Goal: Task Accomplishment & Management: Use online tool/utility

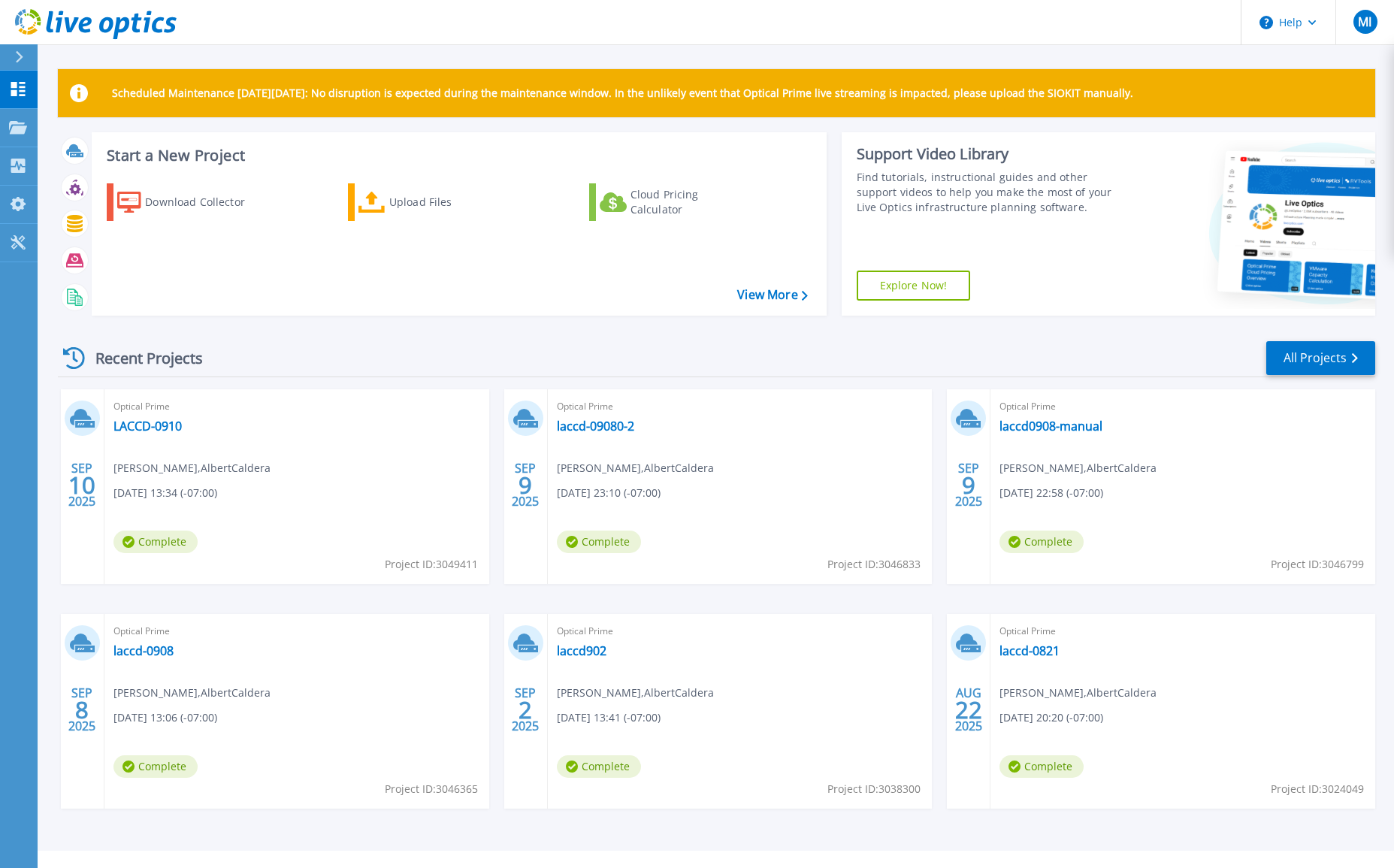
click at [352, 347] on div "Recent Projects All Projects" at bounding box center [716, 359] width 1317 height 38
click at [169, 427] on link "LACCD-0910" at bounding box center [147, 426] width 68 height 15
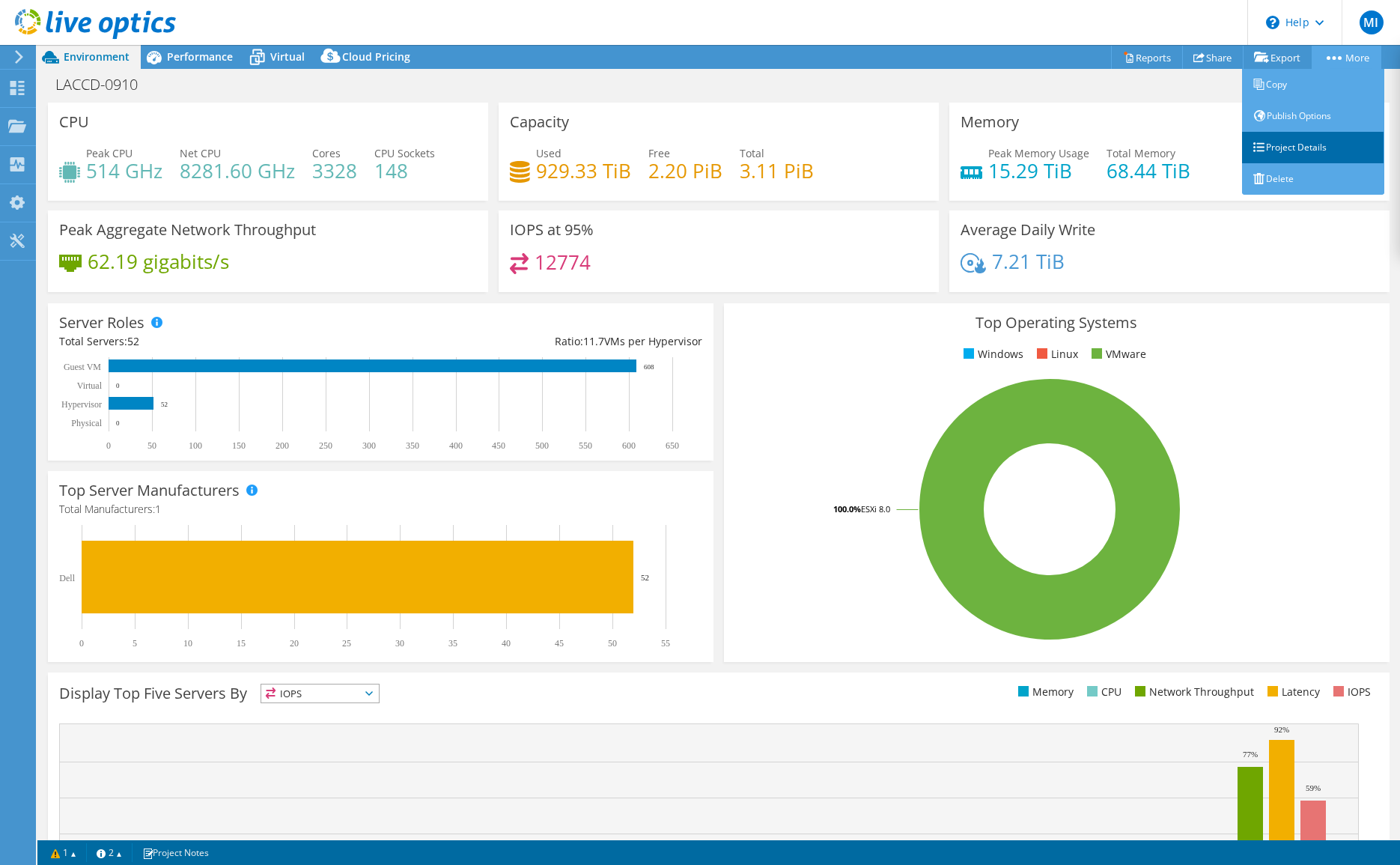
click at [1326, 148] on link "Project Details" at bounding box center [1313, 147] width 142 height 31
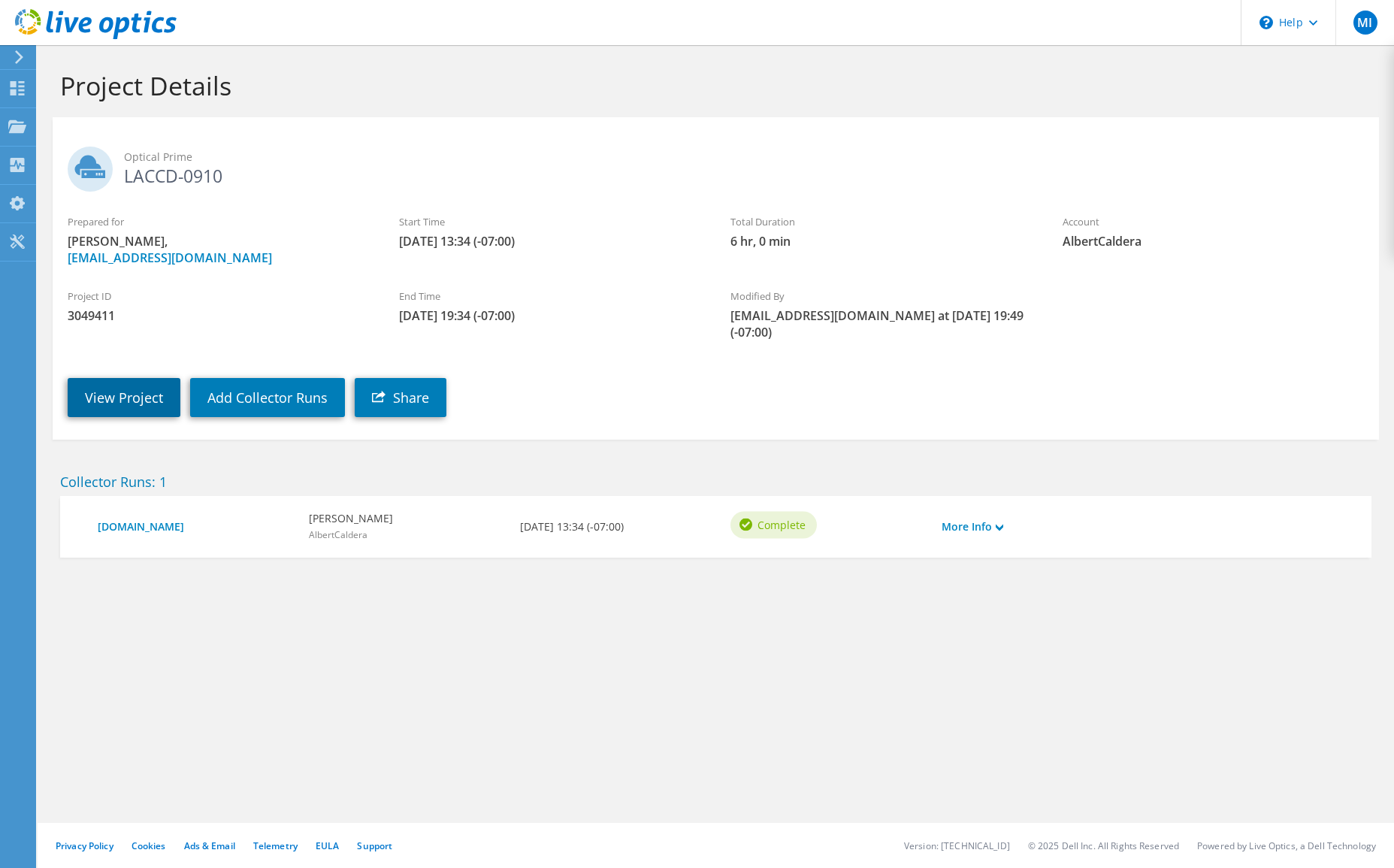
click at [144, 384] on link "View Project" at bounding box center [123, 398] width 112 height 39
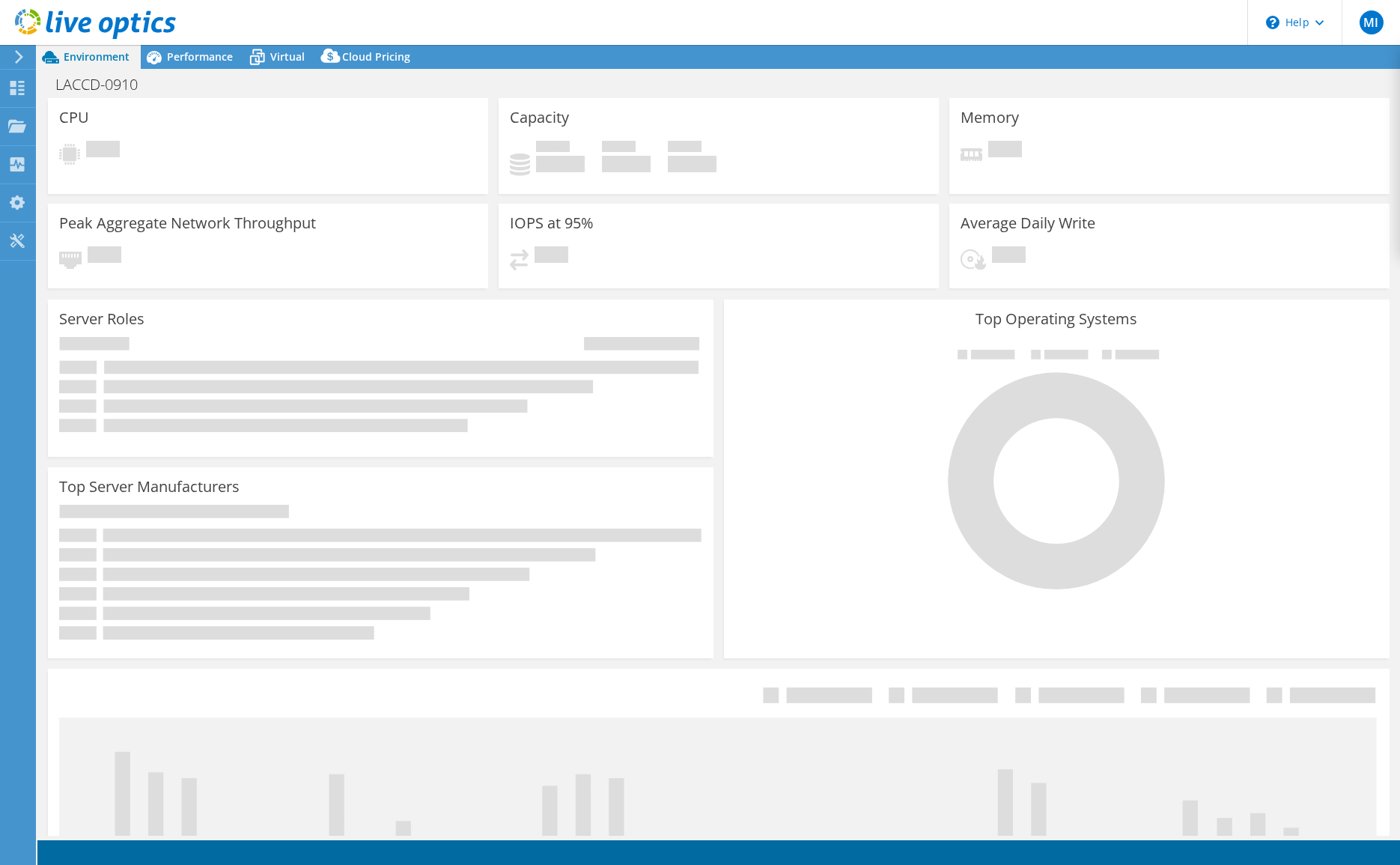
select select "USD"
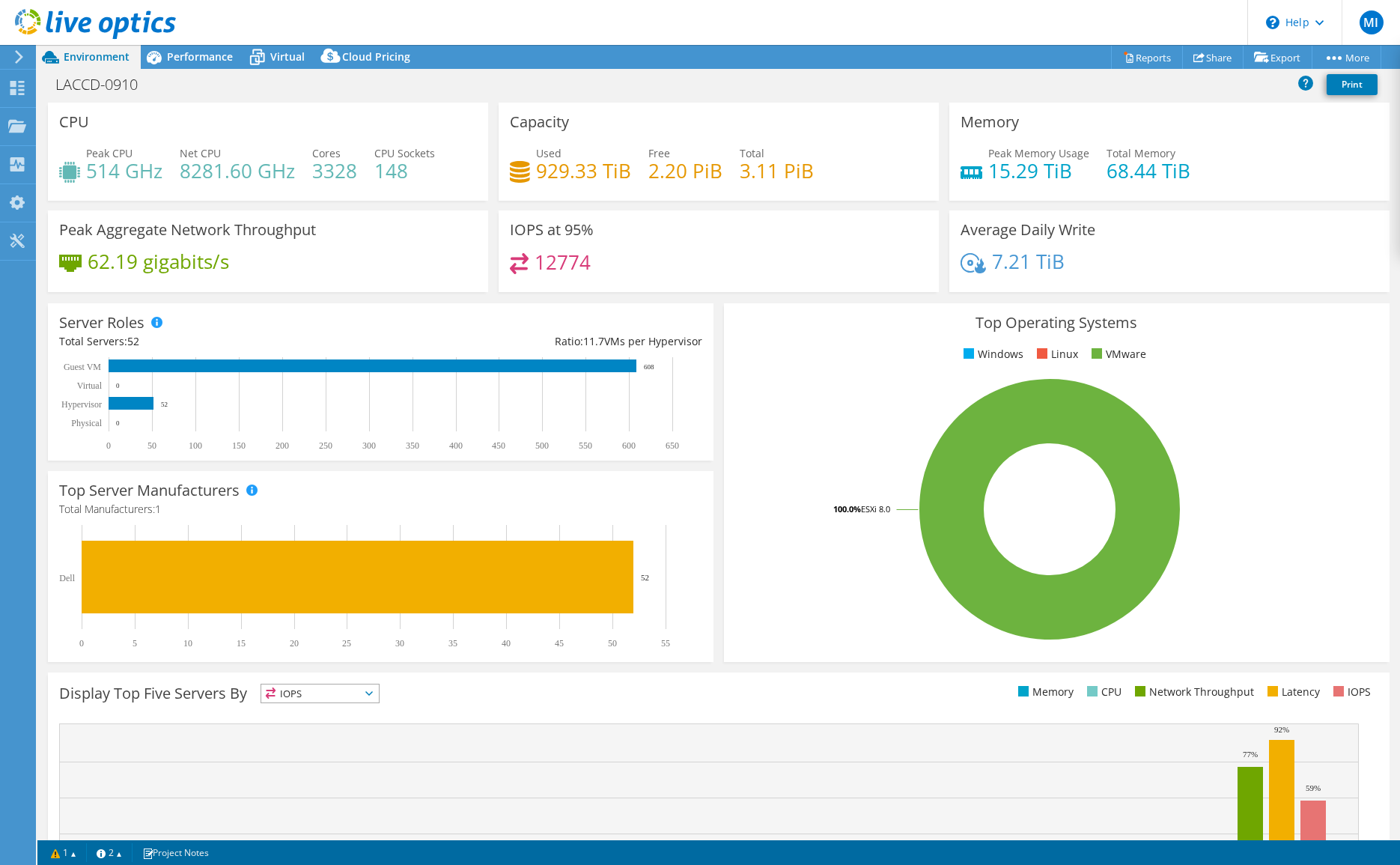
click at [351, 319] on div "Server Roles Physical Servers represent bare metal servers that were targets of…" at bounding box center [381, 382] width 665 height 157
click at [20, 126] on use at bounding box center [17, 126] width 18 height 13
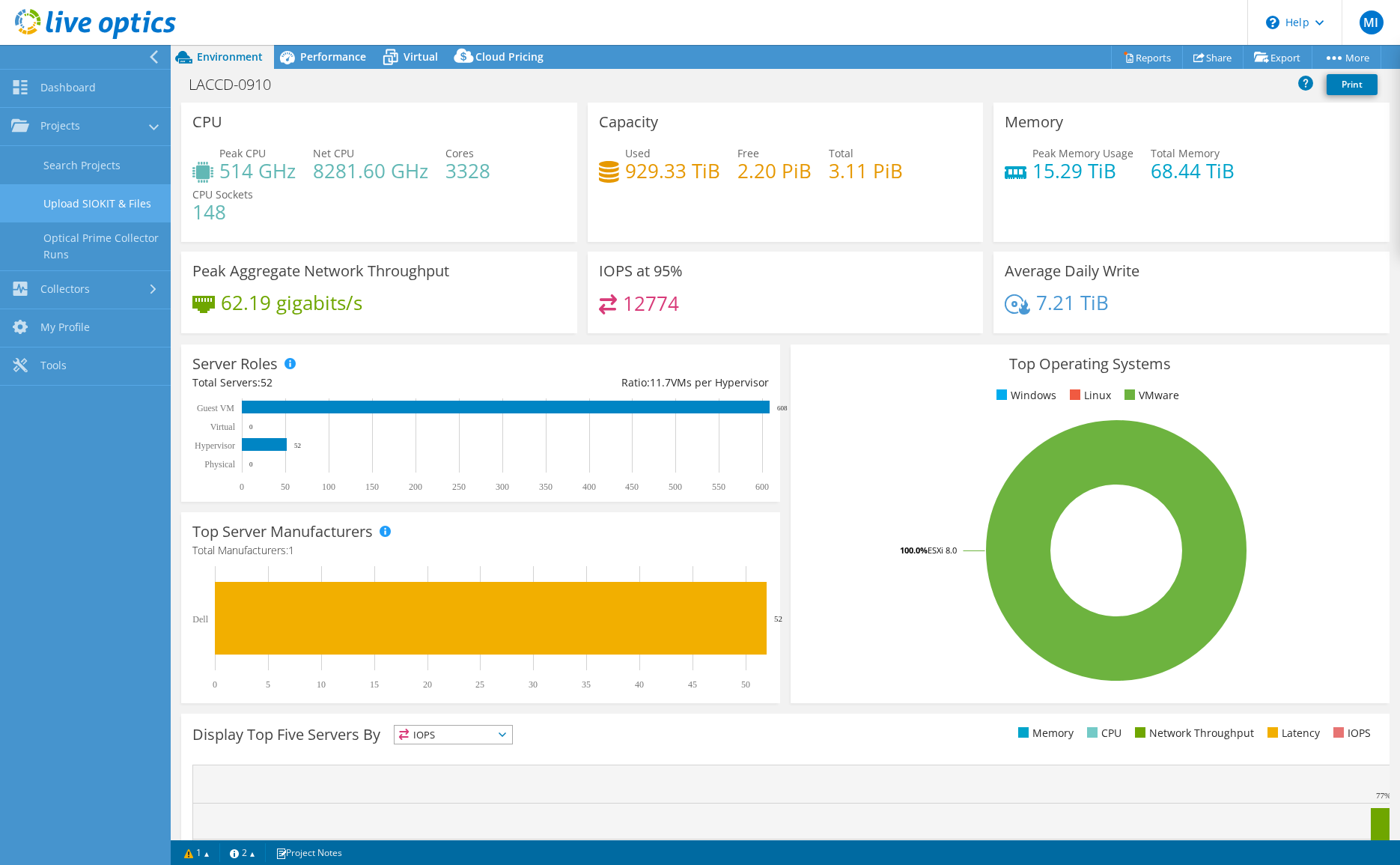
click at [49, 202] on link "Upload SIOKIT & Files" at bounding box center [85, 203] width 171 height 38
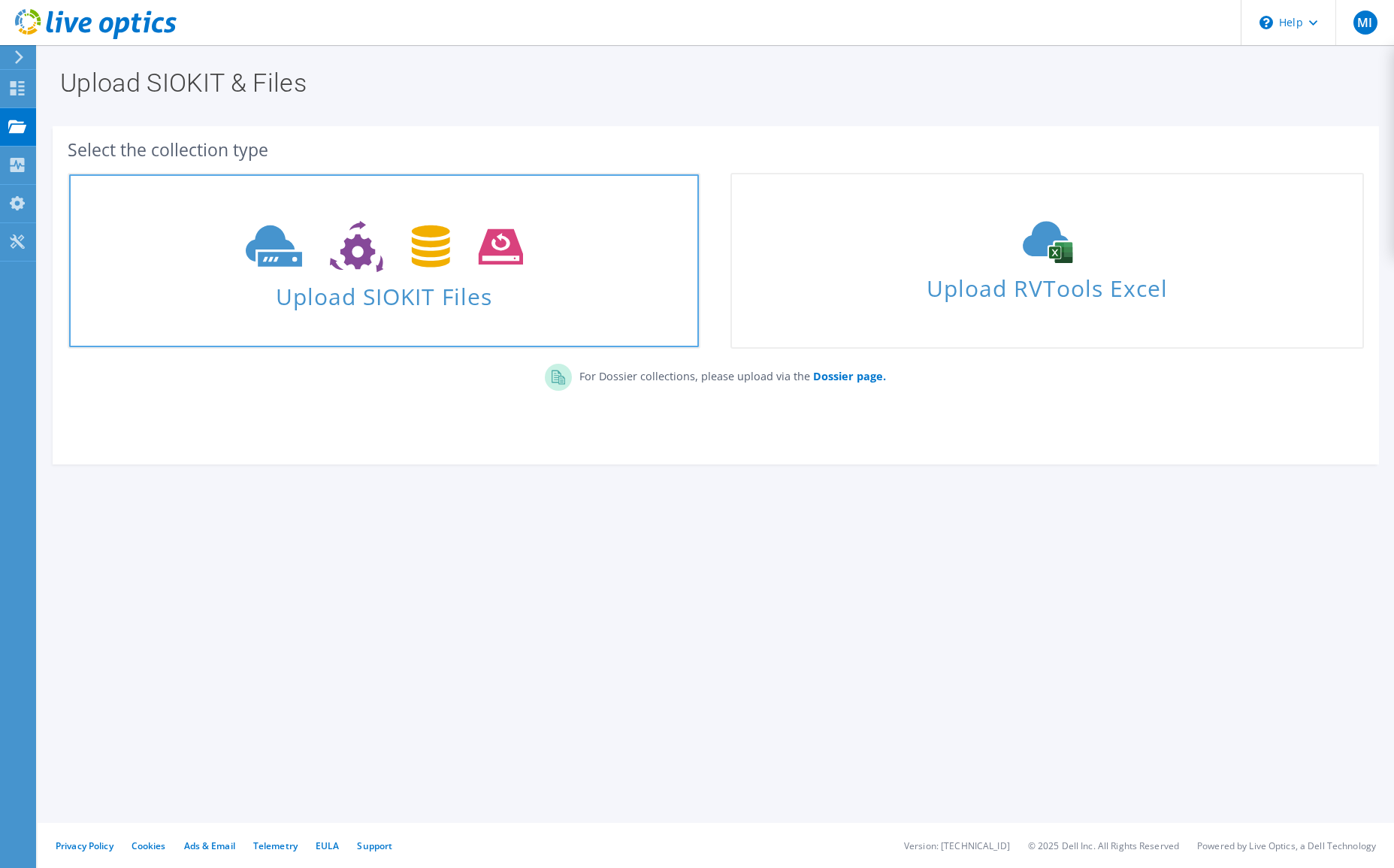
click at [416, 295] on span "Upload SIOKIT Files" at bounding box center [383, 291] width 629 height 32
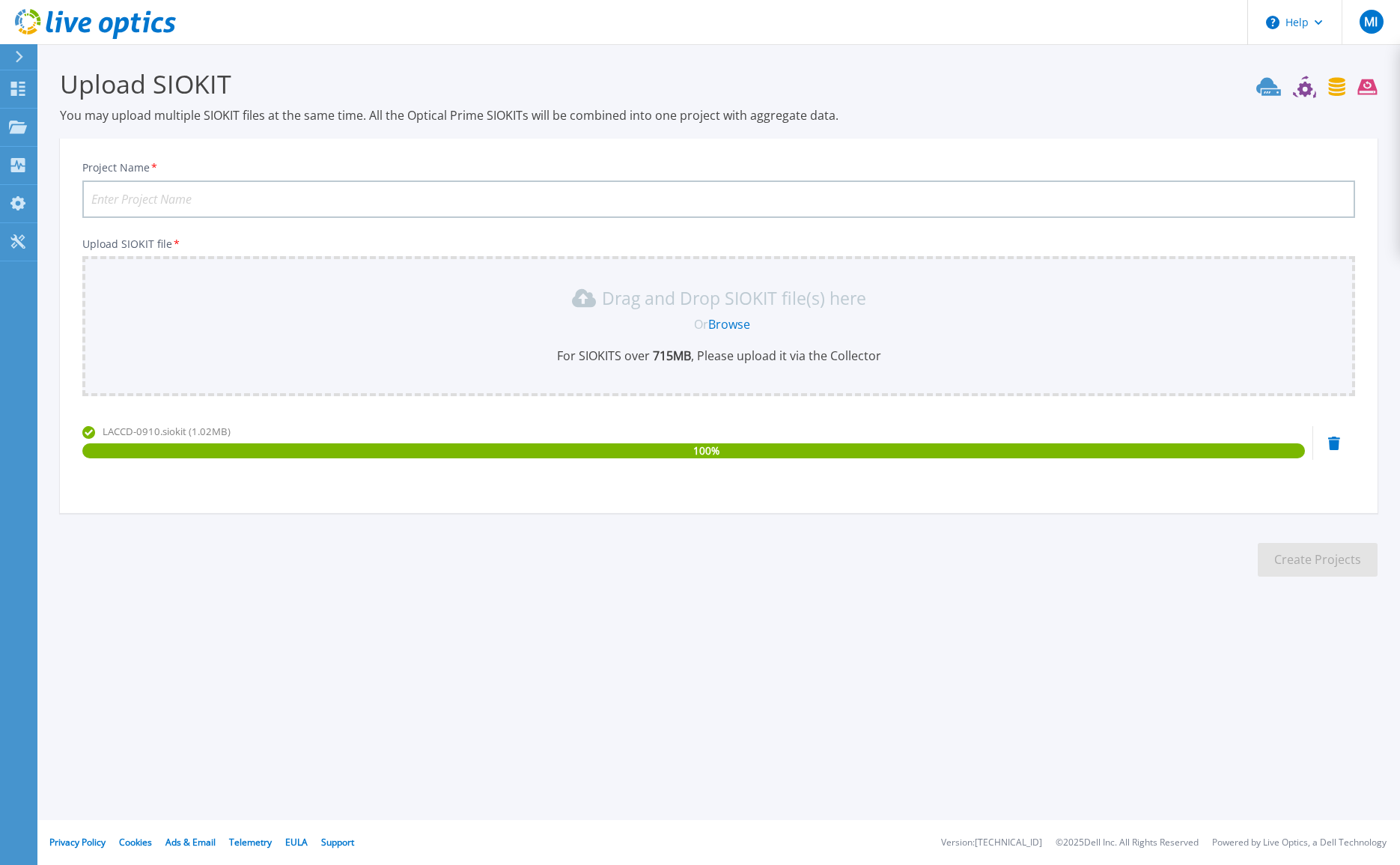
click at [664, 547] on section "Upload SIOKIT You may upload multiple SIOKIT files at the same time. All the Op…" at bounding box center [718, 327] width 1362 height 566
click at [369, 199] on input "Project Name *" at bounding box center [718, 199] width 1273 height 38
type input "laccd-0910-upload"
click at [1281, 562] on button "Create Projects" at bounding box center [1317, 559] width 120 height 34
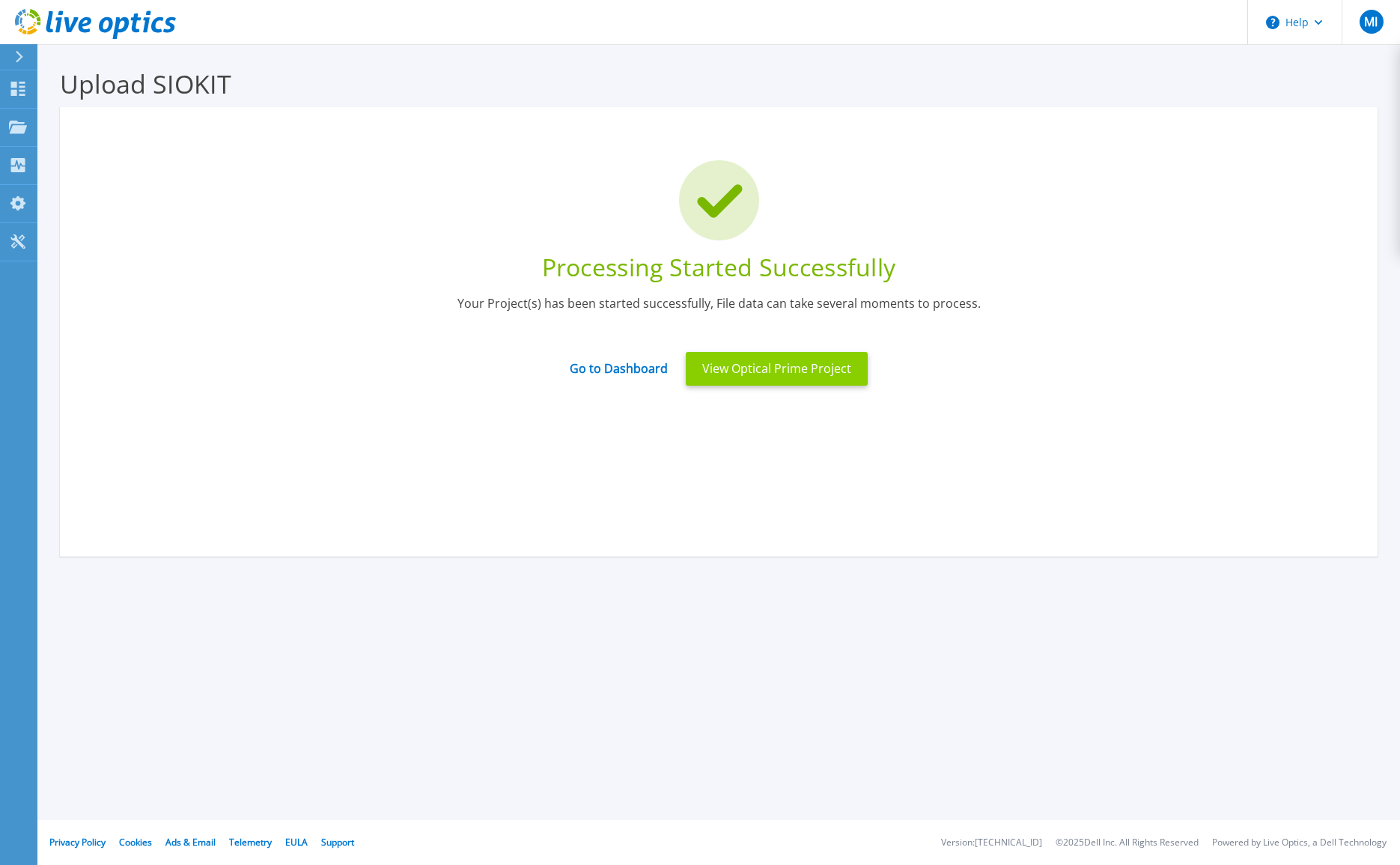
click at [814, 368] on button "View Optical Prime Project" at bounding box center [776, 368] width 182 height 34
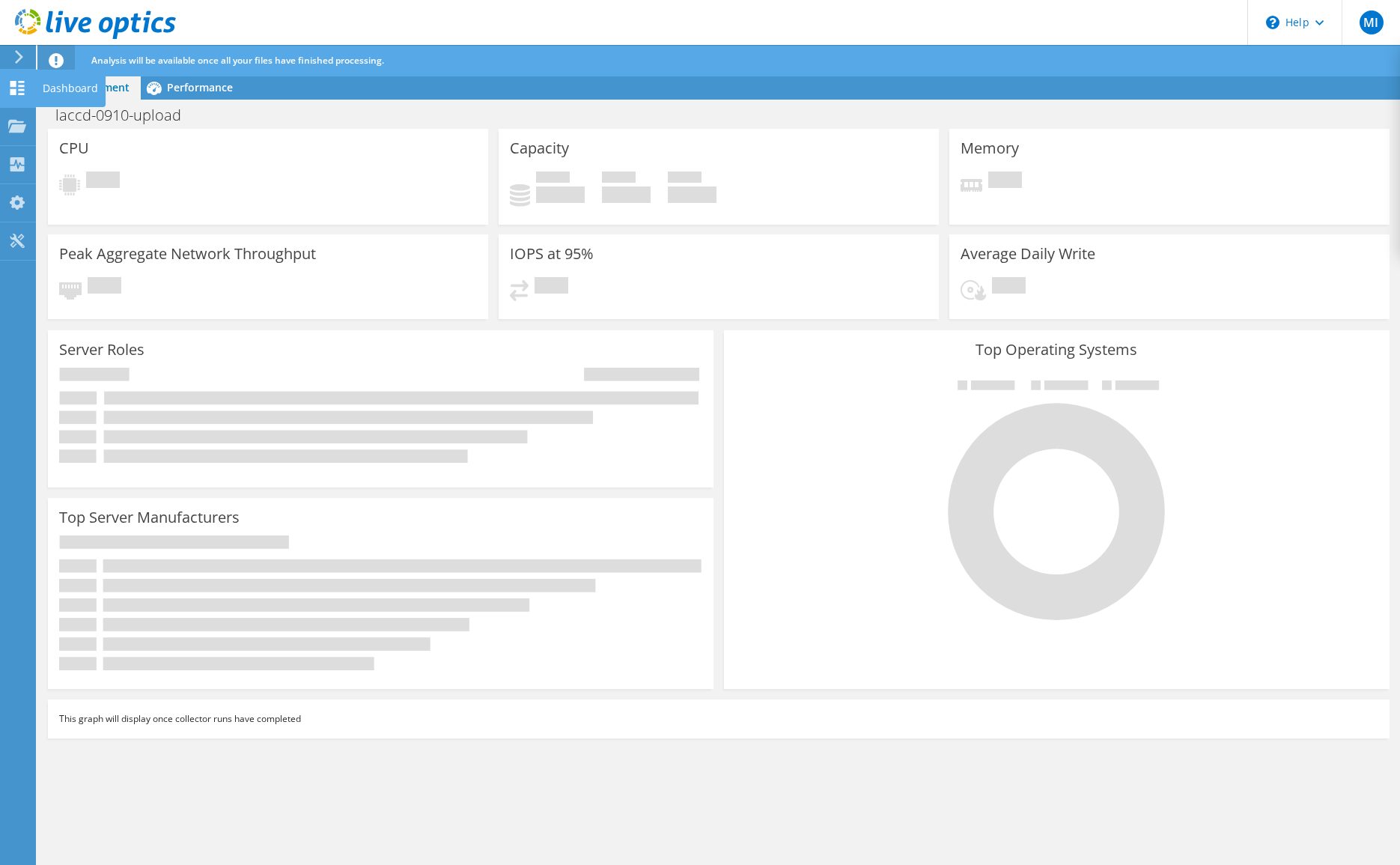
click at [16, 90] on icon at bounding box center [17, 87] width 18 height 14
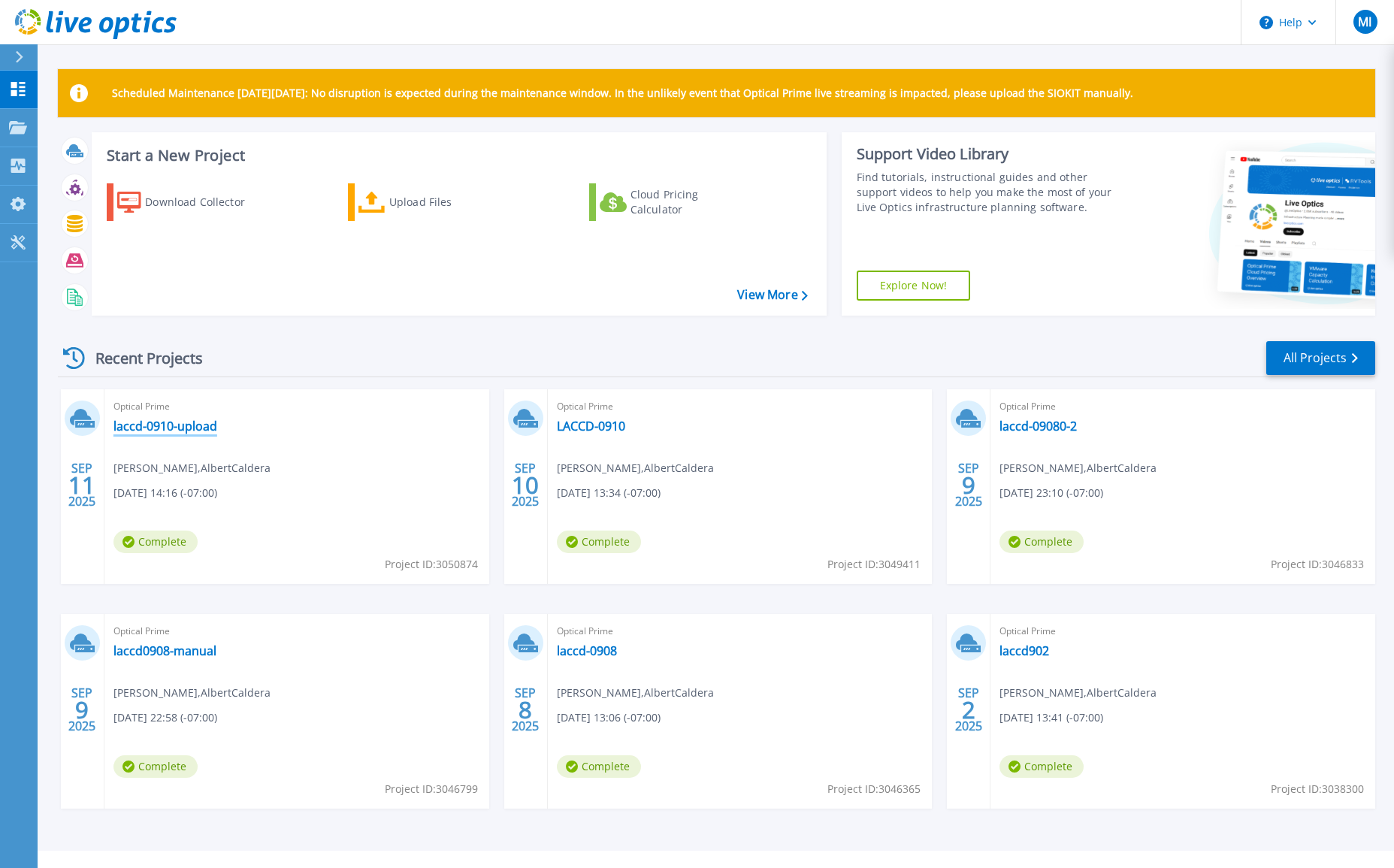
click at [199, 423] on link "laccd-0910-upload" at bounding box center [165, 426] width 103 height 15
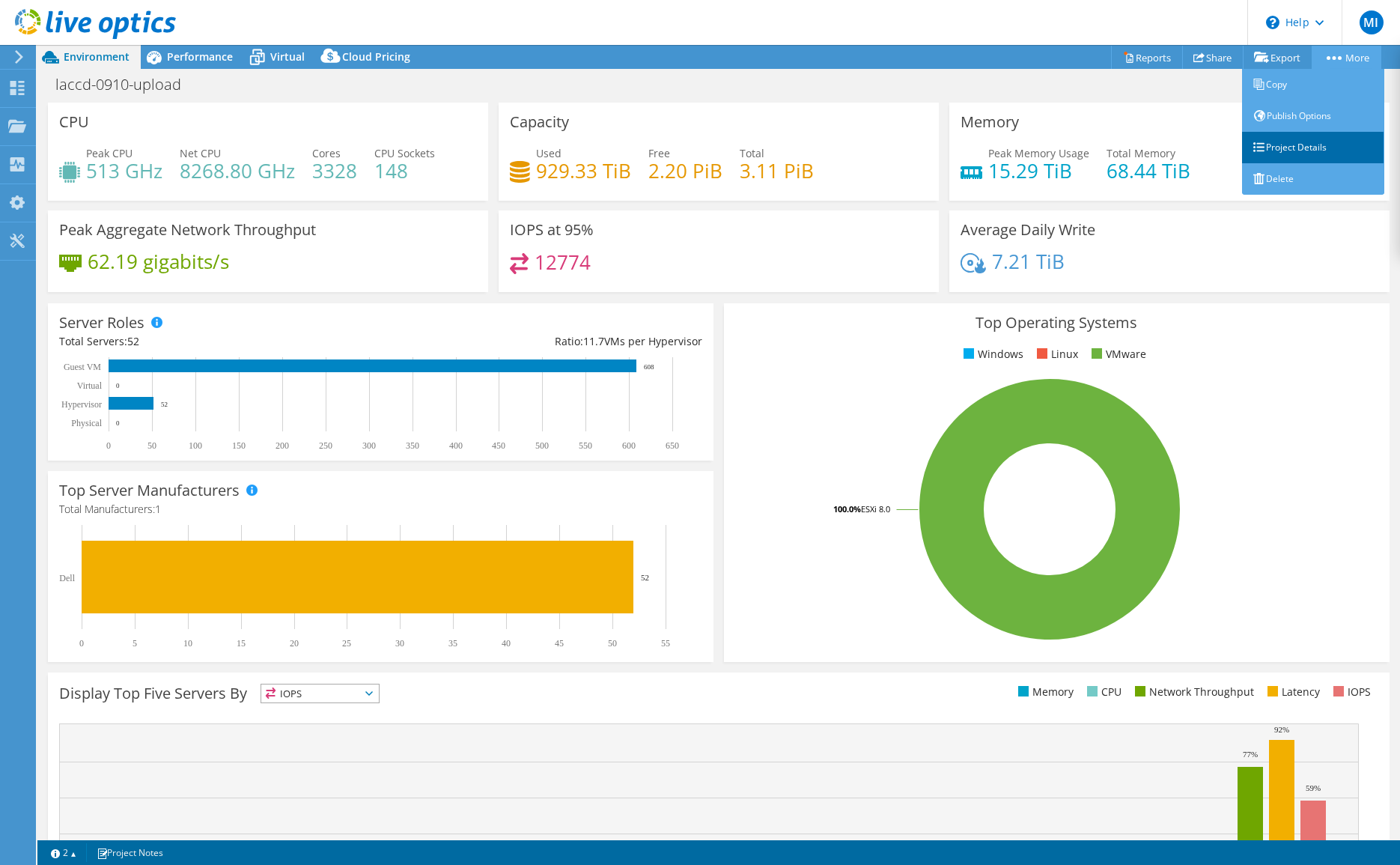
click at [1258, 138] on link "Project Details" at bounding box center [1313, 147] width 142 height 31
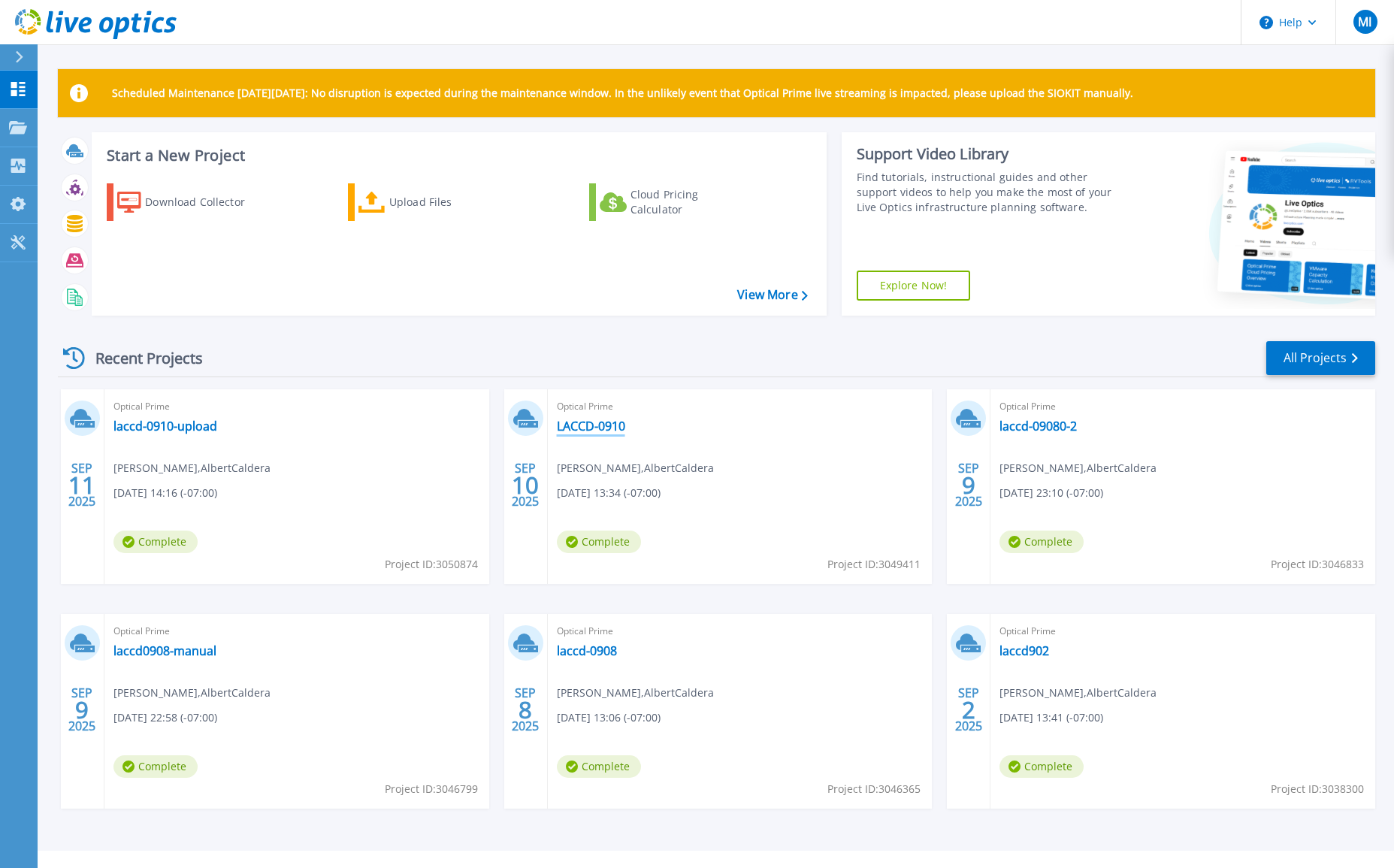
click at [584, 420] on link "LACCD-0910" at bounding box center [591, 426] width 68 height 15
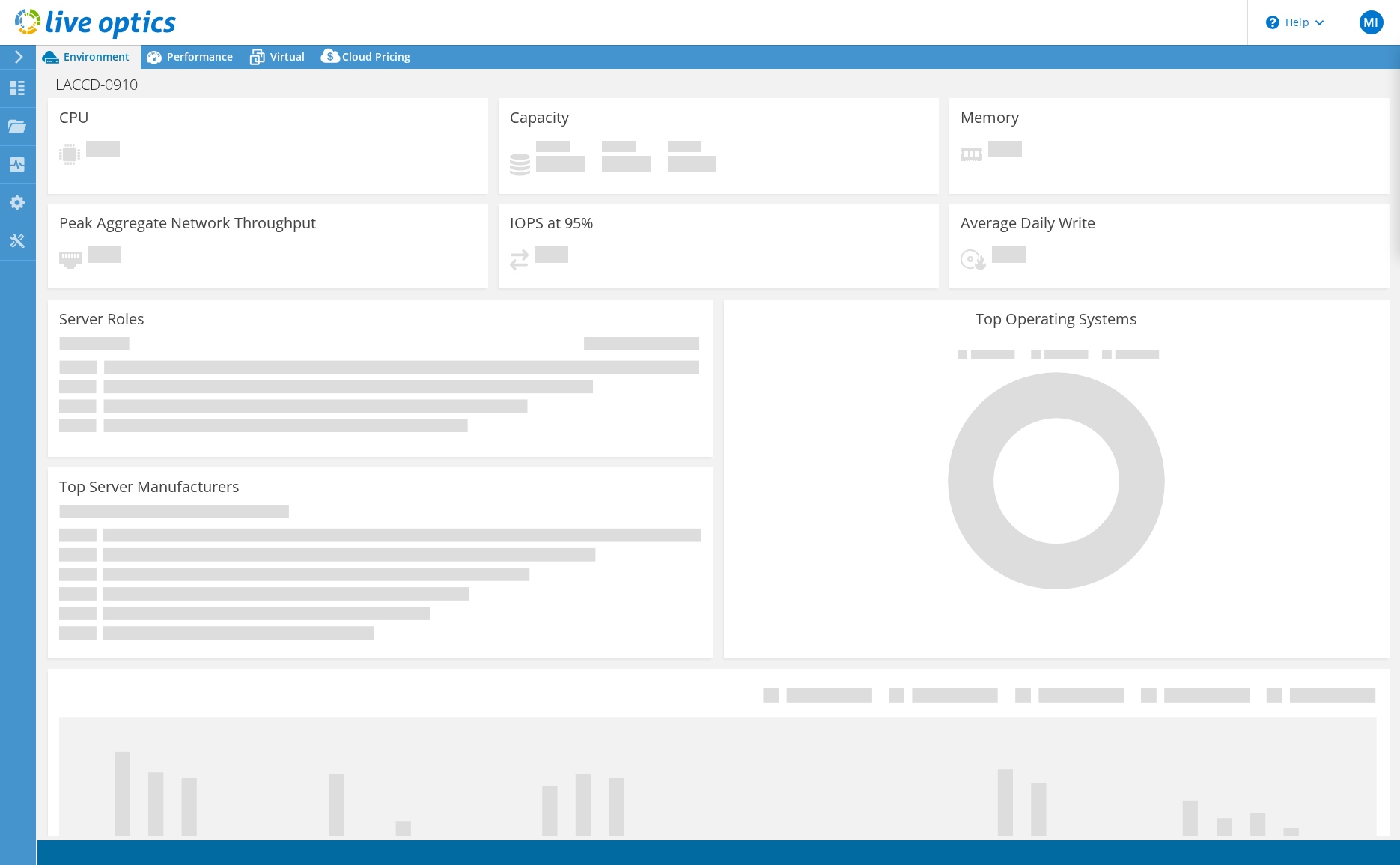
select select "USD"
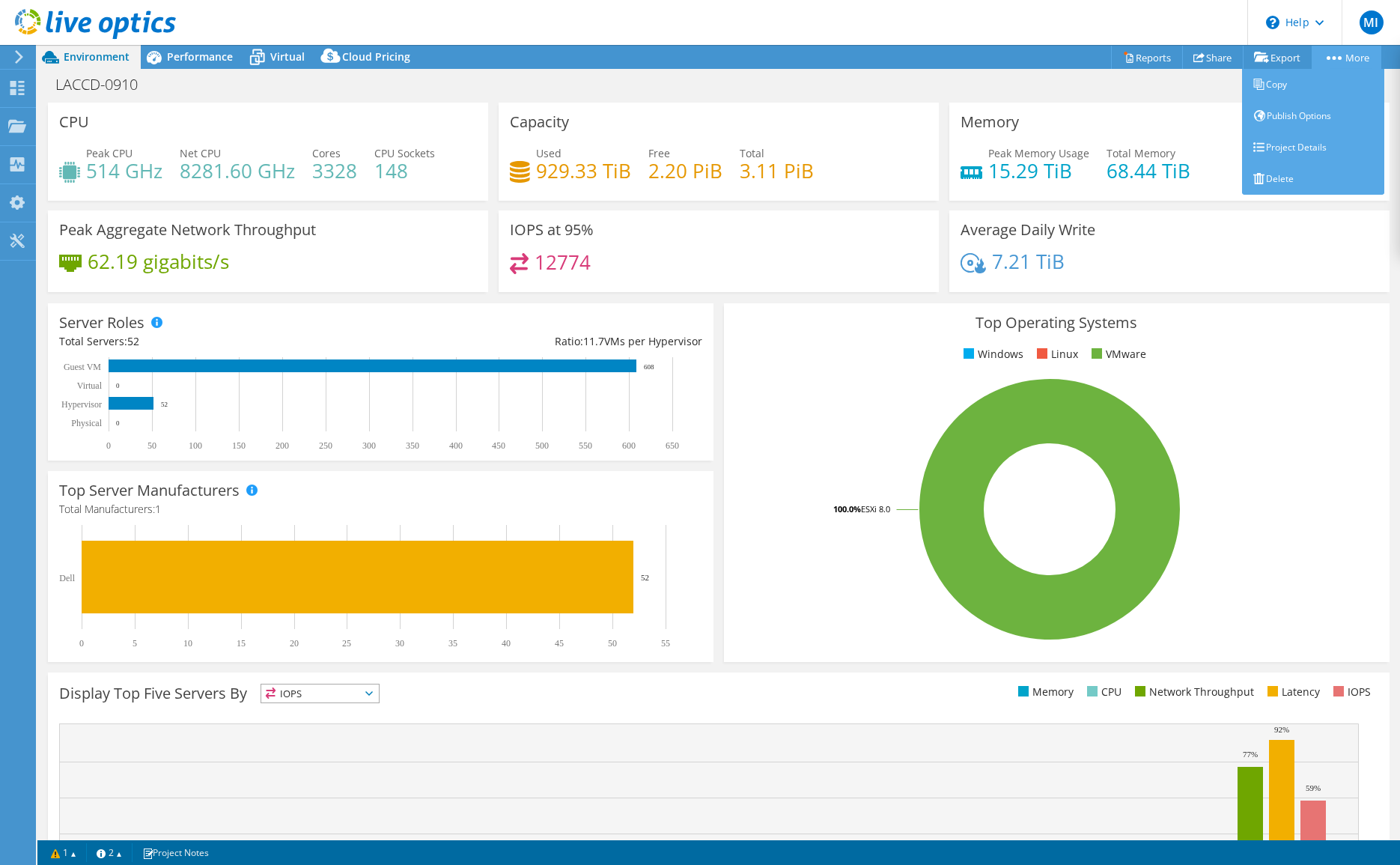
click at [1364, 58] on link "More" at bounding box center [1346, 57] width 69 height 23
click at [1337, 148] on link "Project Details" at bounding box center [1313, 147] width 142 height 31
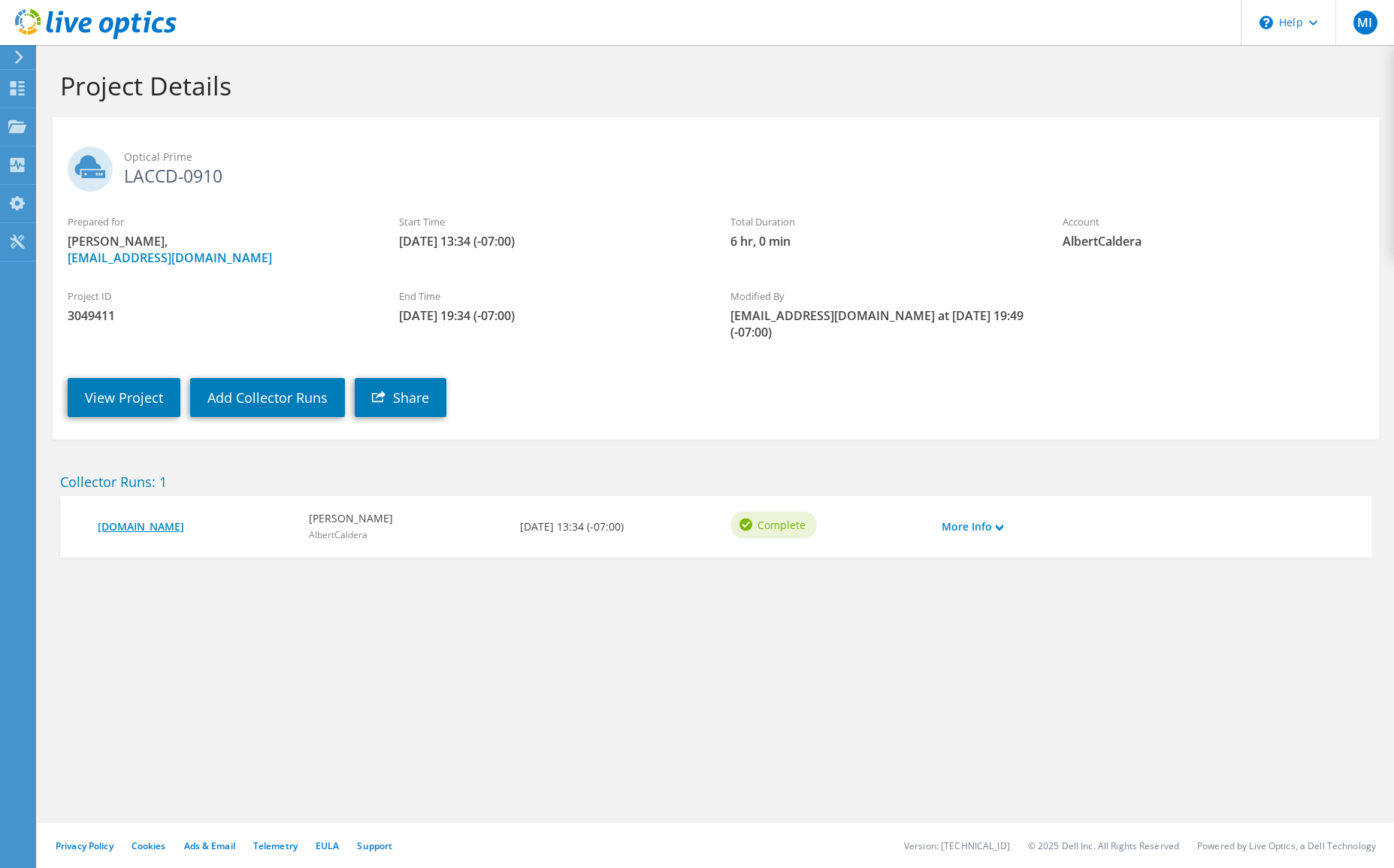
click at [159, 519] on link "[DOMAIN_NAME]" at bounding box center [195, 527] width 196 height 16
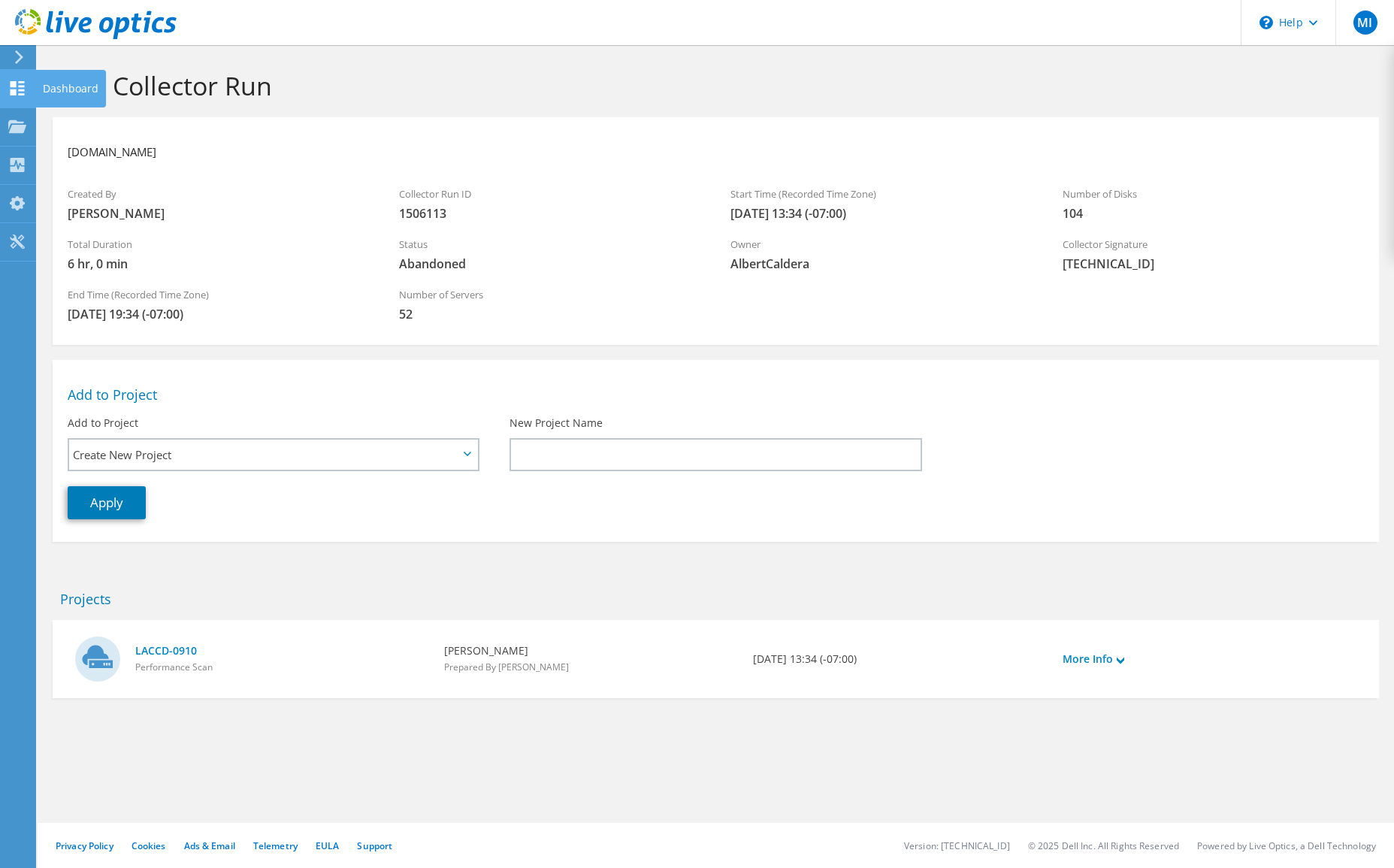
click at [12, 90] on use at bounding box center [17, 88] width 14 height 14
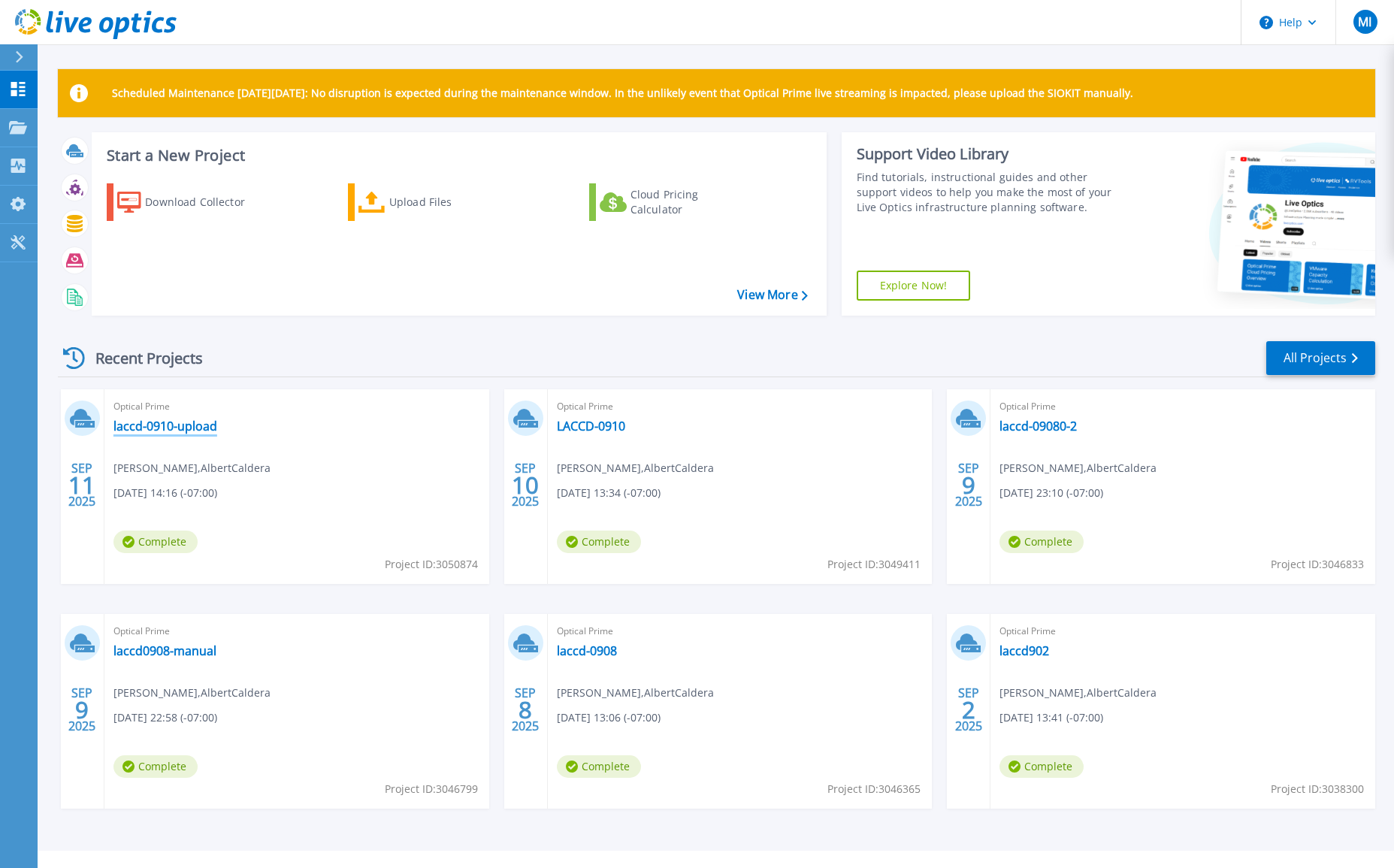
click at [157, 428] on link "laccd-0910-upload" at bounding box center [165, 426] width 103 height 15
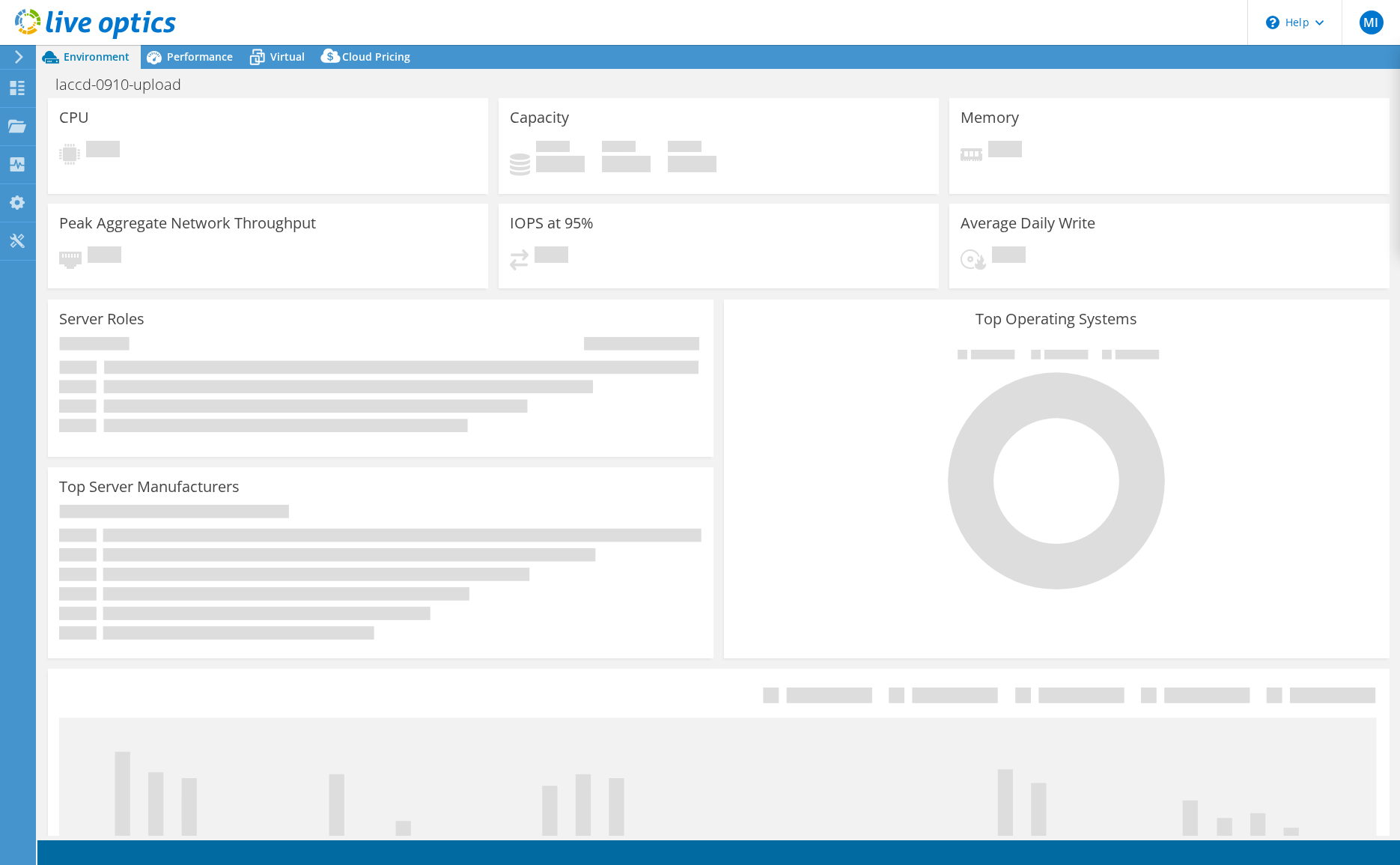
select select "USD"
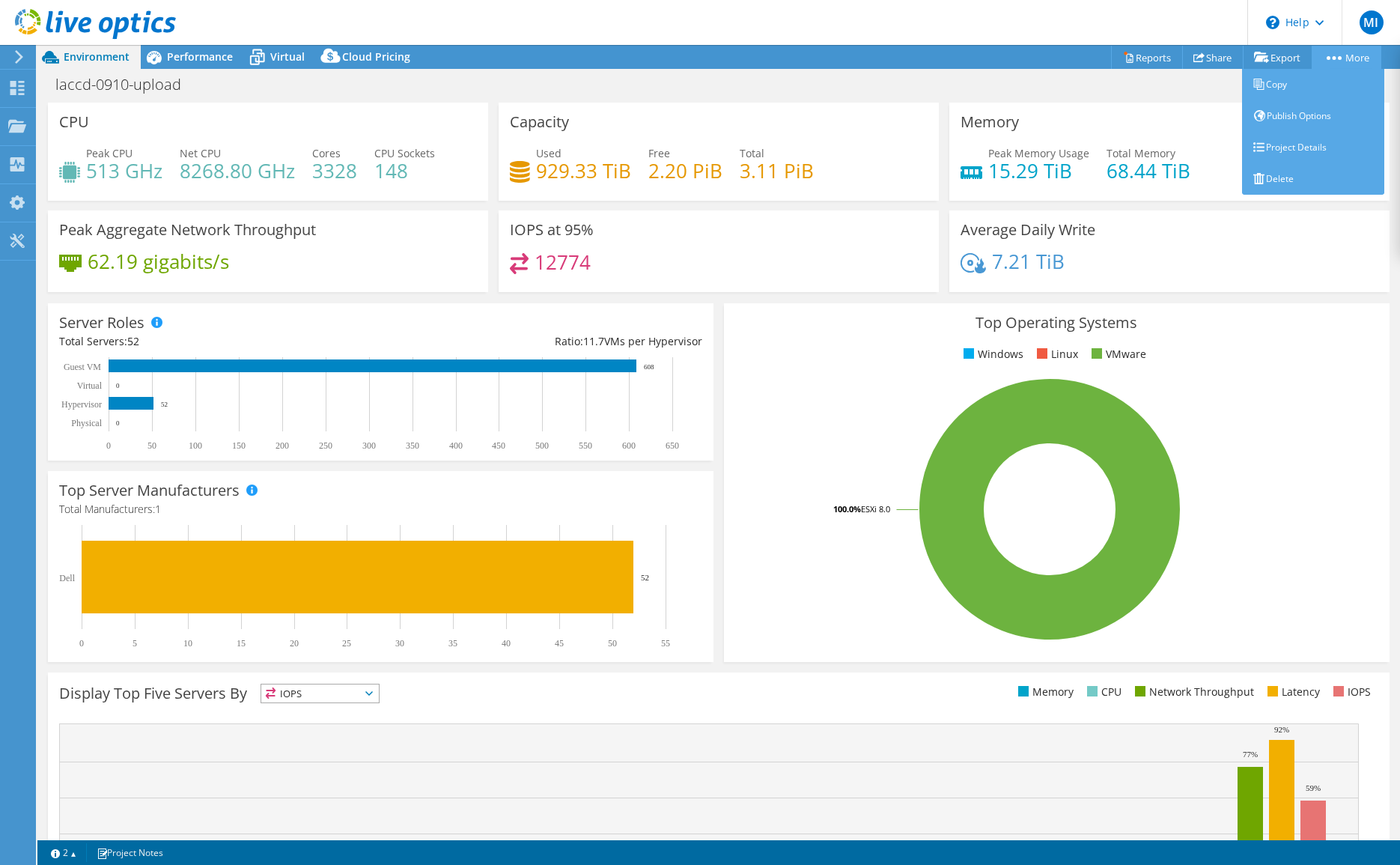
click at [1339, 52] on link "More" at bounding box center [1346, 57] width 69 height 23
click at [1301, 148] on link "Project Details" at bounding box center [1313, 147] width 142 height 31
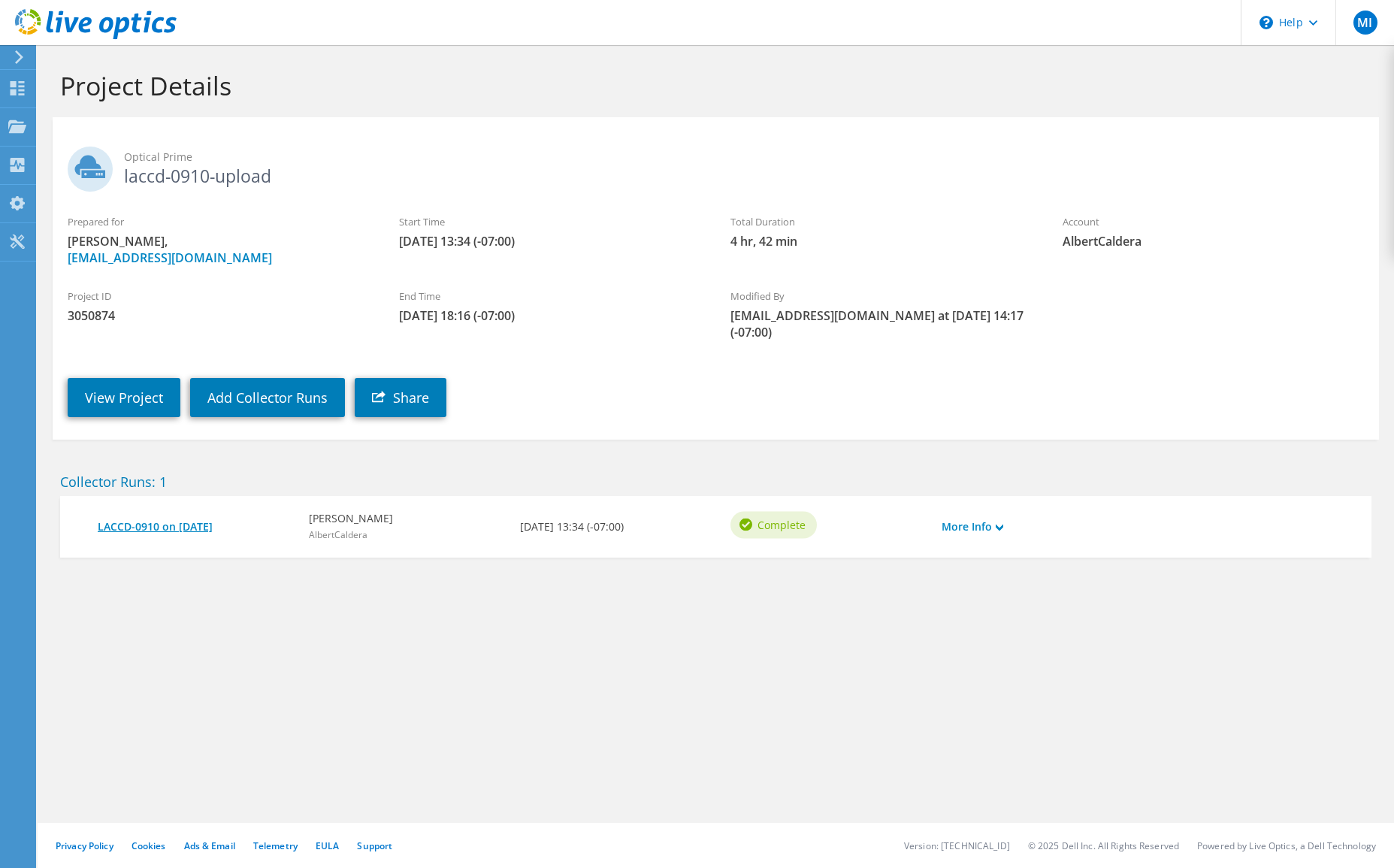
click at [130, 519] on link "LACCD-0910 on [DATE]" at bounding box center [195, 527] width 196 height 16
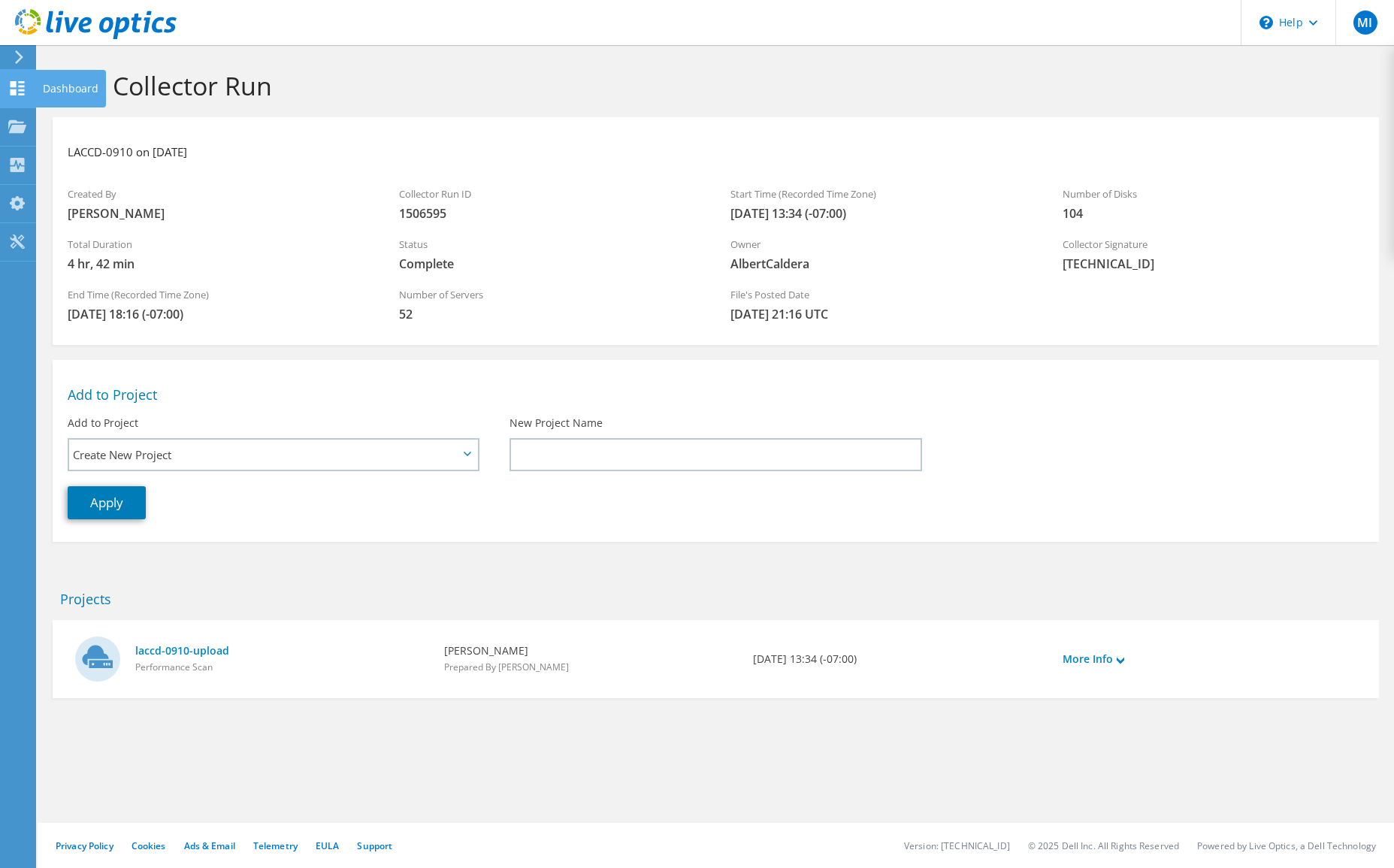
click at [13, 88] on icon at bounding box center [17, 88] width 18 height 14
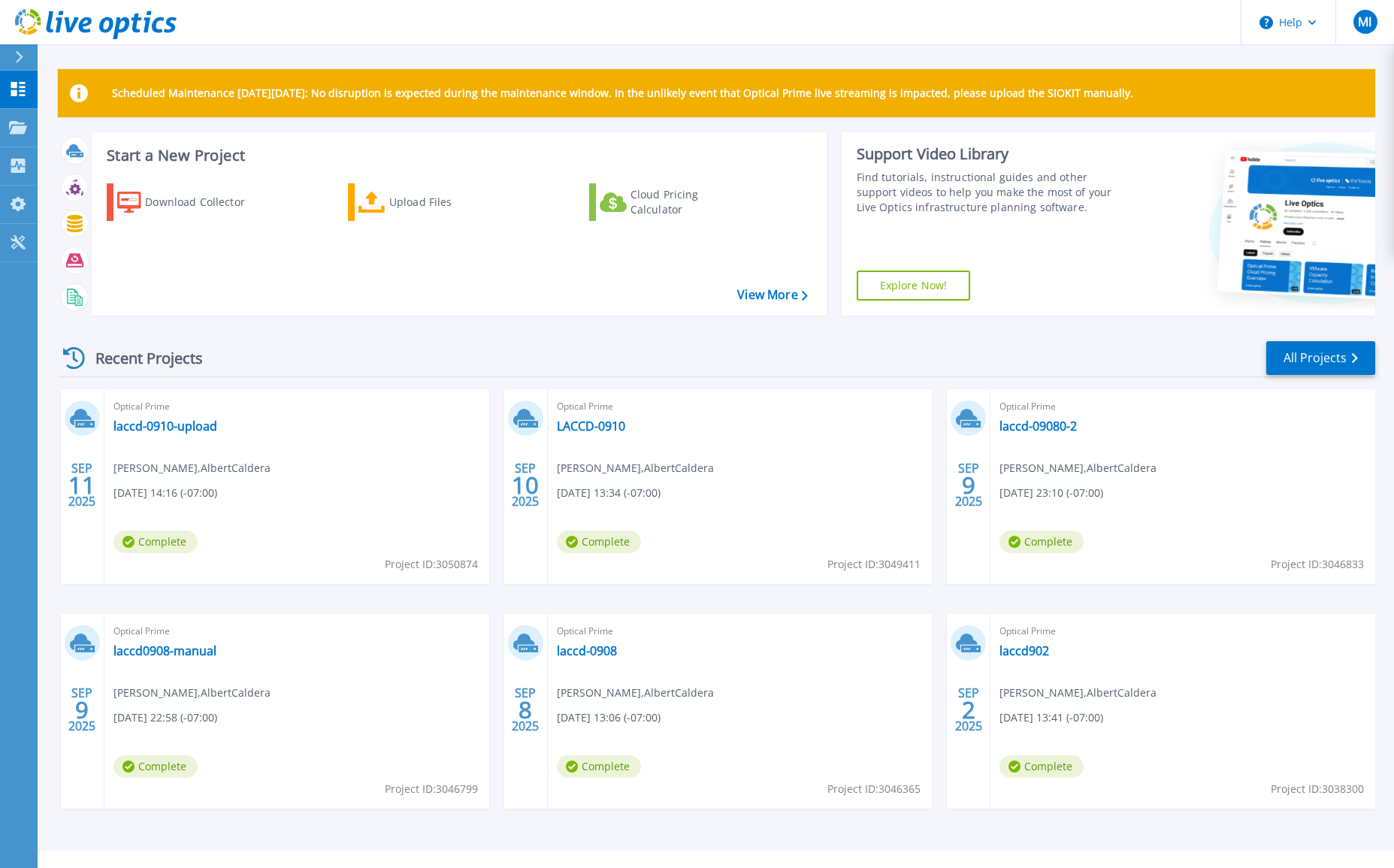
click at [466, 359] on div "Recent Projects All Projects" at bounding box center [716, 359] width 1317 height 38
click at [318, 89] on p "Scheduled Maintenance [DATE][DATE]: No disruption is expected during the mainte…" at bounding box center [622, 93] width 1022 height 12
